Goal: Register for event/course

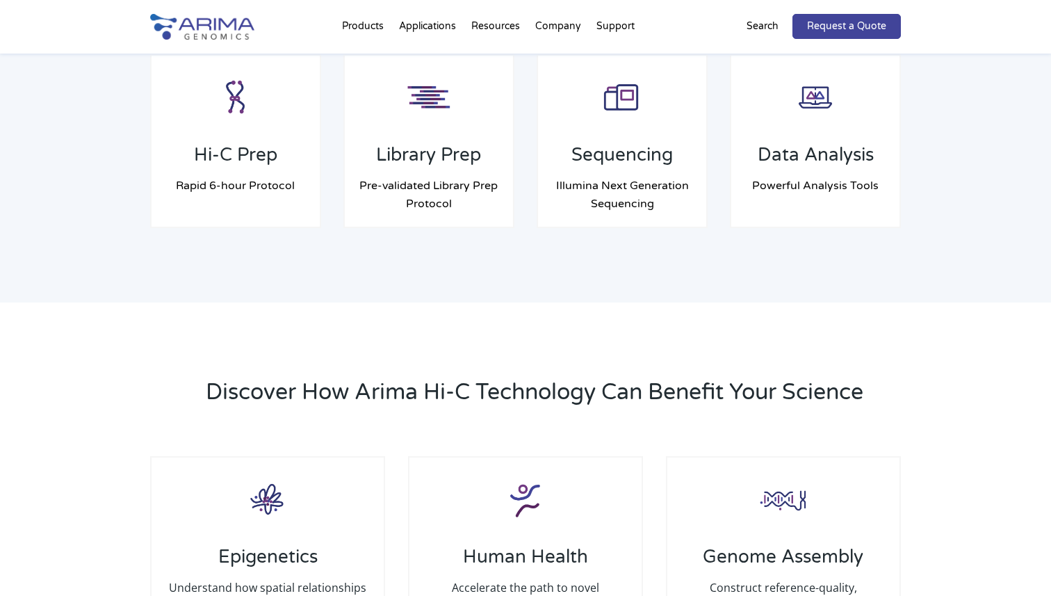
scroll to position [1201, 0]
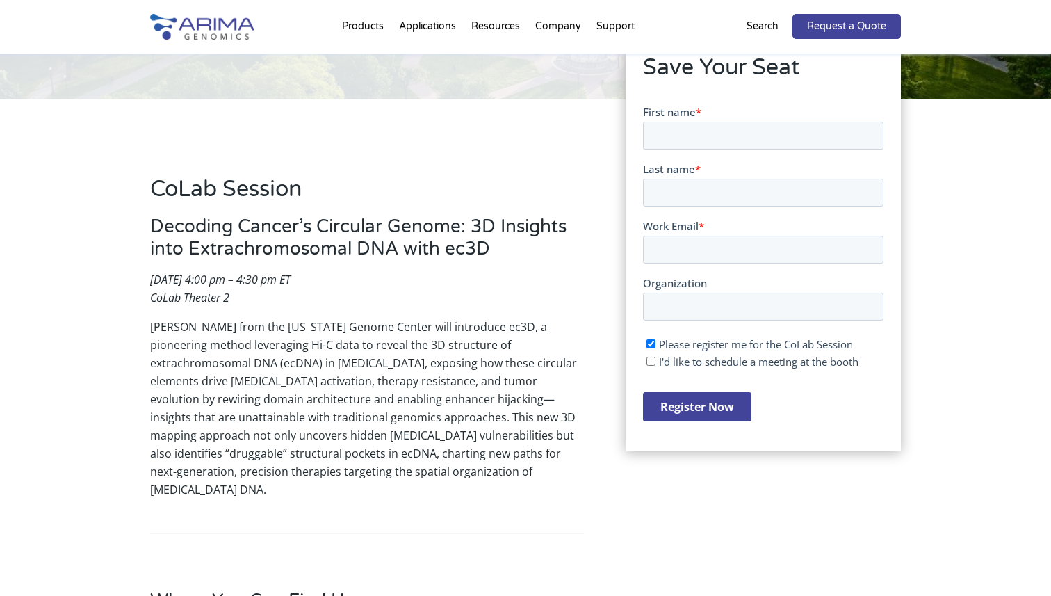
scroll to position [255, 0]
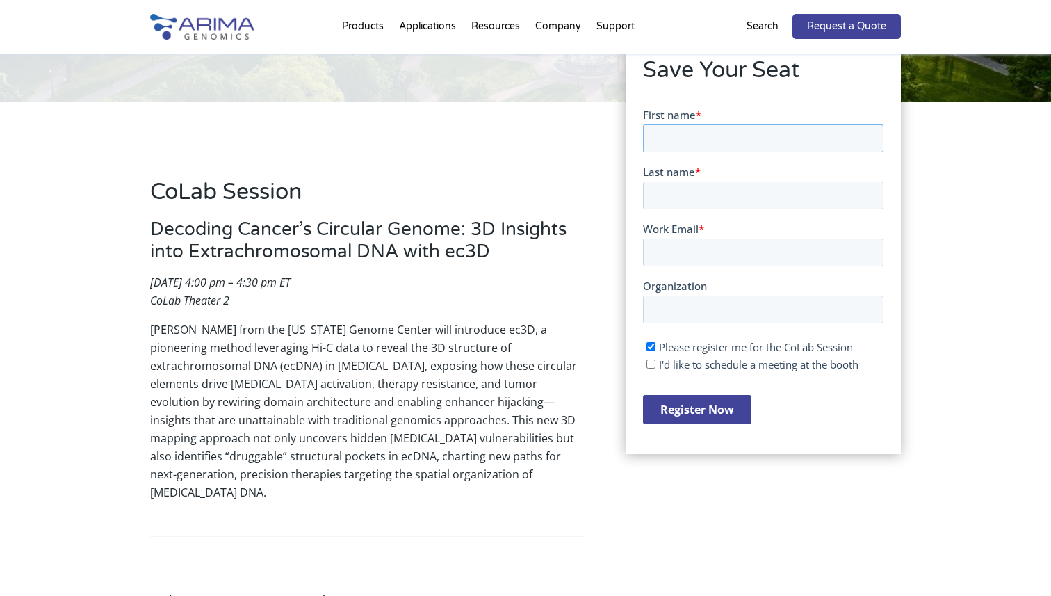
click at [705, 139] on input "First name *" at bounding box center [762, 138] width 240 height 28
type input "Akshatha"
click at [727, 190] on input "Last name *" at bounding box center [762, 195] width 240 height 28
type input "Nayak"
click at [714, 245] on input "Work Email *" at bounding box center [762, 252] width 240 height 28
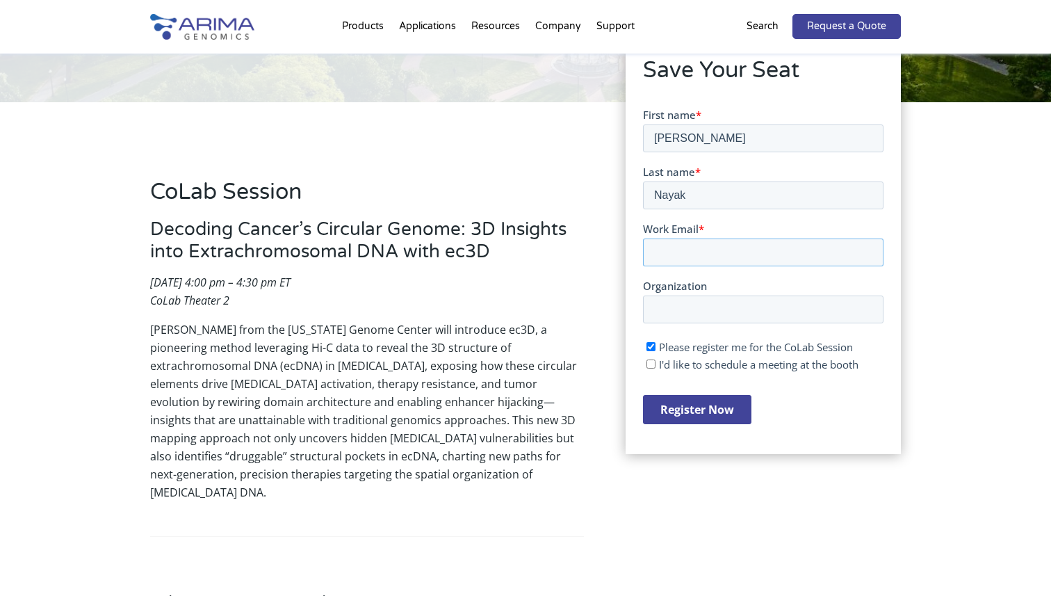
type input "an36943@my.utexas.edu"
click at [764, 308] on input "Organization" at bounding box center [762, 309] width 240 height 28
type input "University of Texas at Austin"
click at [686, 418] on input "Register Now" at bounding box center [696, 408] width 108 height 29
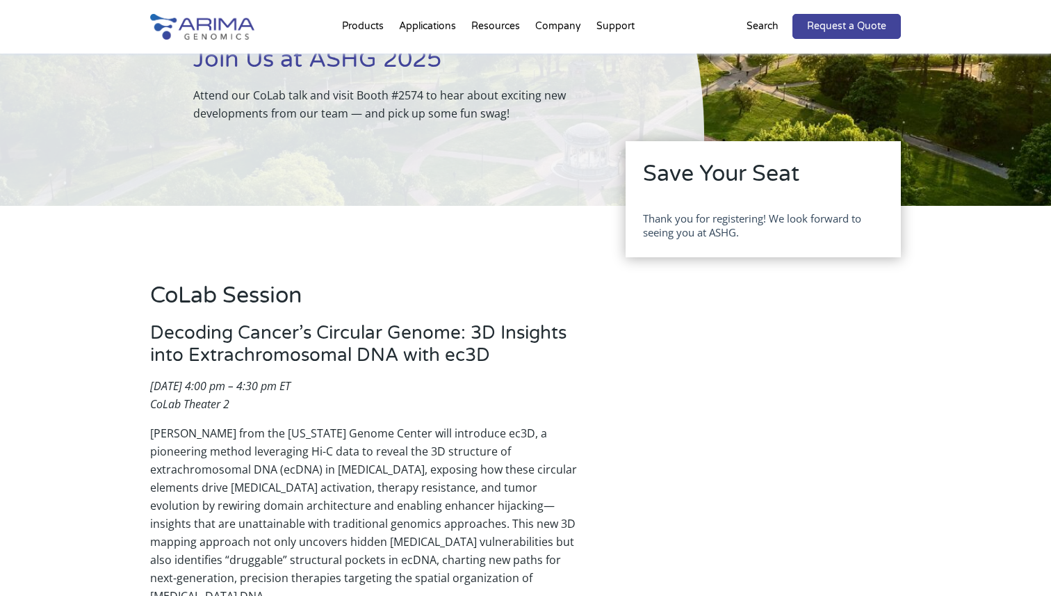
scroll to position [0, 0]
